Goal: Connect with others: Connect with others

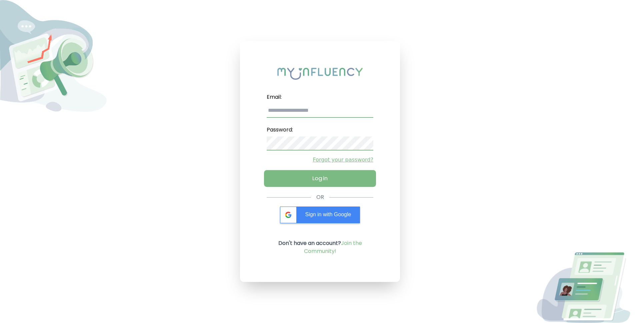
type input "**********"
click at [347, 186] on button "Log in" at bounding box center [320, 178] width 112 height 17
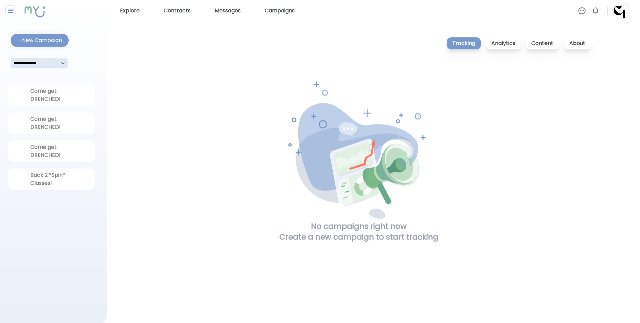
click at [625, 13] on img at bounding box center [622, 11] width 16 height 16
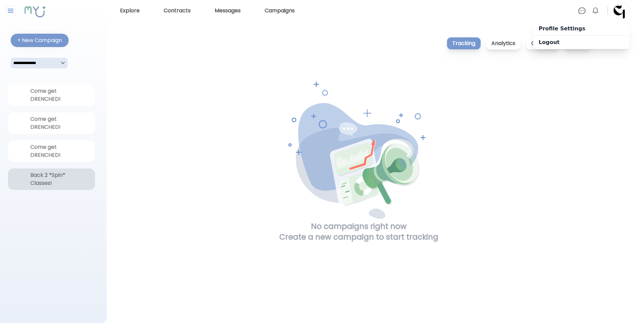
click at [46, 179] on div "Back 2 *Spin* Classes!" at bounding box center [51, 179] width 43 height 16
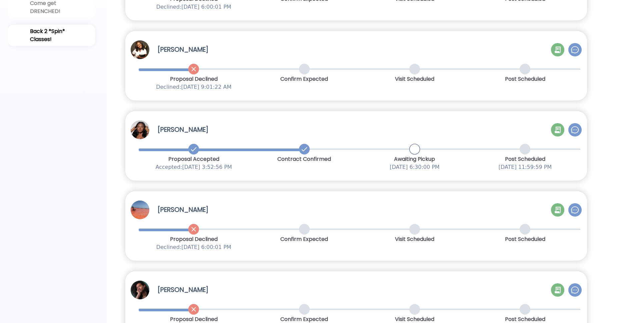
scroll to position [145, 0]
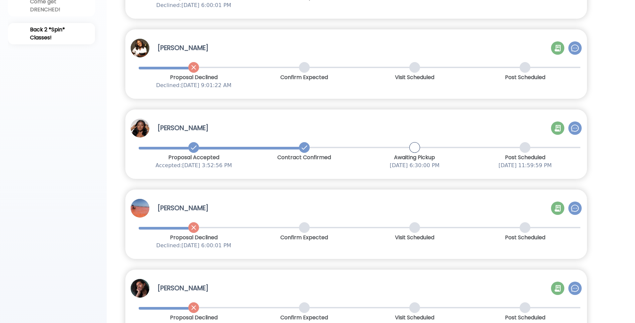
click at [559, 127] on icon at bounding box center [558, 127] width 3 height 2
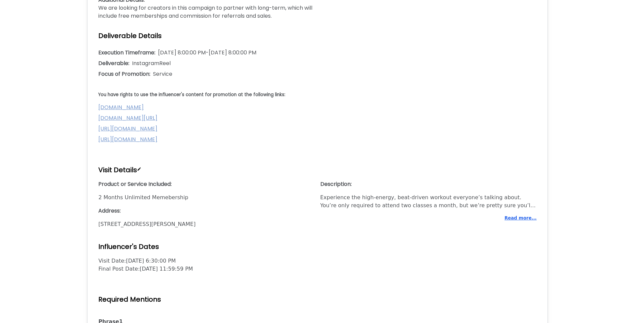
scroll to position [421, 0]
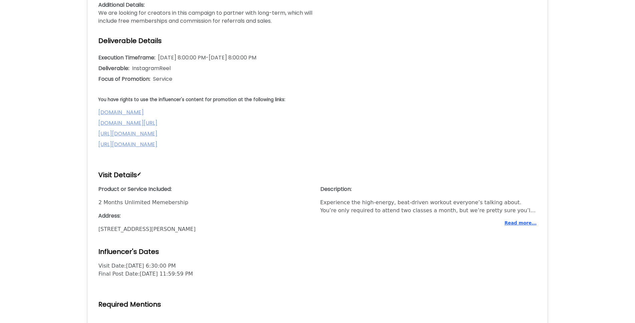
click at [524, 226] on button "Read more..." at bounding box center [521, 223] width 32 height 7
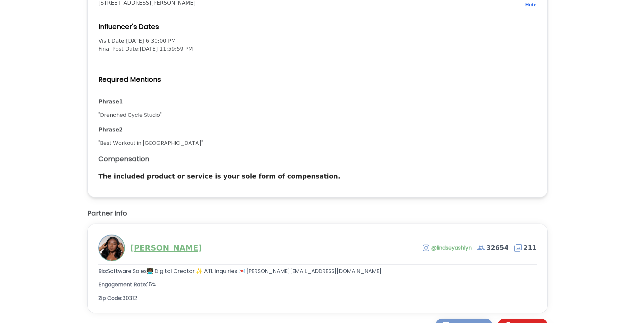
scroll to position [648, 0]
click at [179, 252] on link "[PERSON_NAME]" at bounding box center [165, 247] width 71 height 11
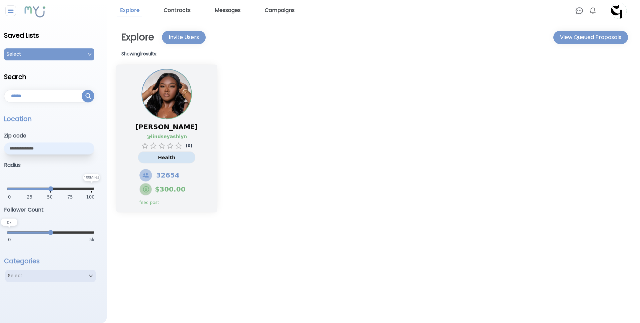
click at [180, 139] on link "@ lindseyashlyn" at bounding box center [163, 136] width 34 height 7
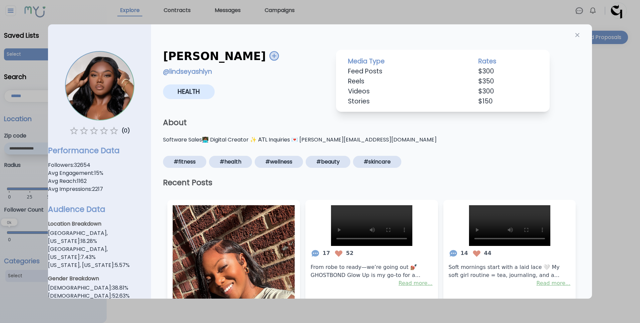
click at [200, 73] on link "@ lindseyashlyn" at bounding box center [187, 71] width 49 height 9
